Goal: Transaction & Acquisition: Purchase product/service

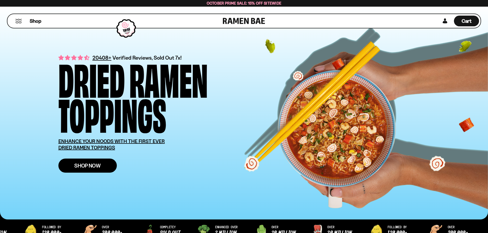
click at [78, 168] on span "Shop Now" at bounding box center [87, 165] width 26 height 5
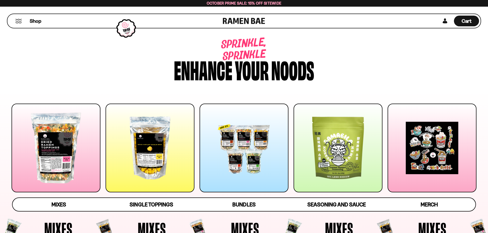
click at [459, 143] on div at bounding box center [431, 148] width 89 height 89
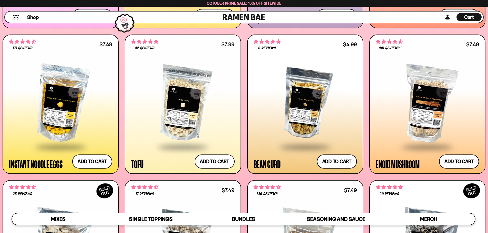
scroll to position [676, 0]
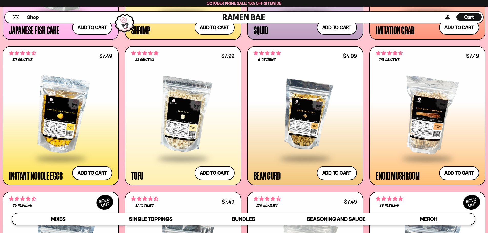
click at [195, 120] on div at bounding box center [182, 115] width 103 height 85
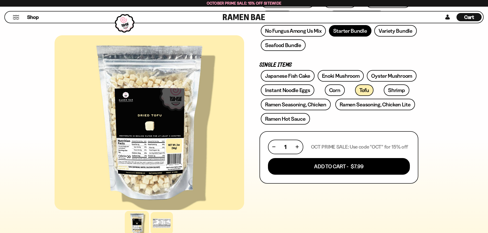
scroll to position [128, 0]
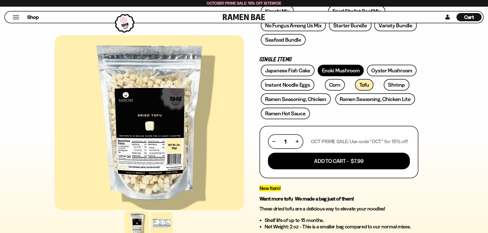
click at [336, 69] on link "Enoki Mushroom" at bounding box center [340, 71] width 46 height 12
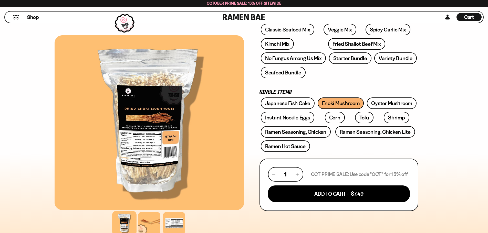
scroll to position [102, 0]
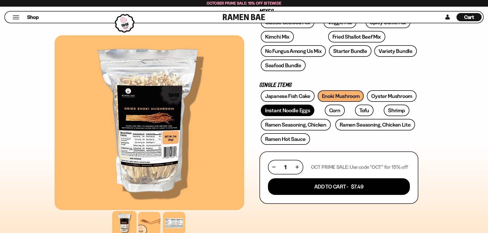
click at [285, 115] on link "Instant Noodle Eggs" at bounding box center [287, 111] width 53 height 12
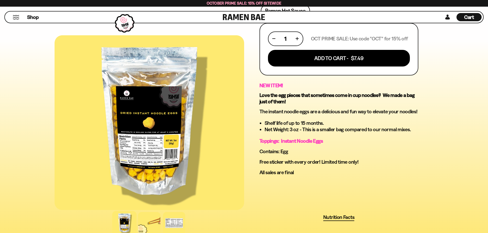
scroll to position [307, 0]
